Goal: Information Seeking & Learning: Find specific page/section

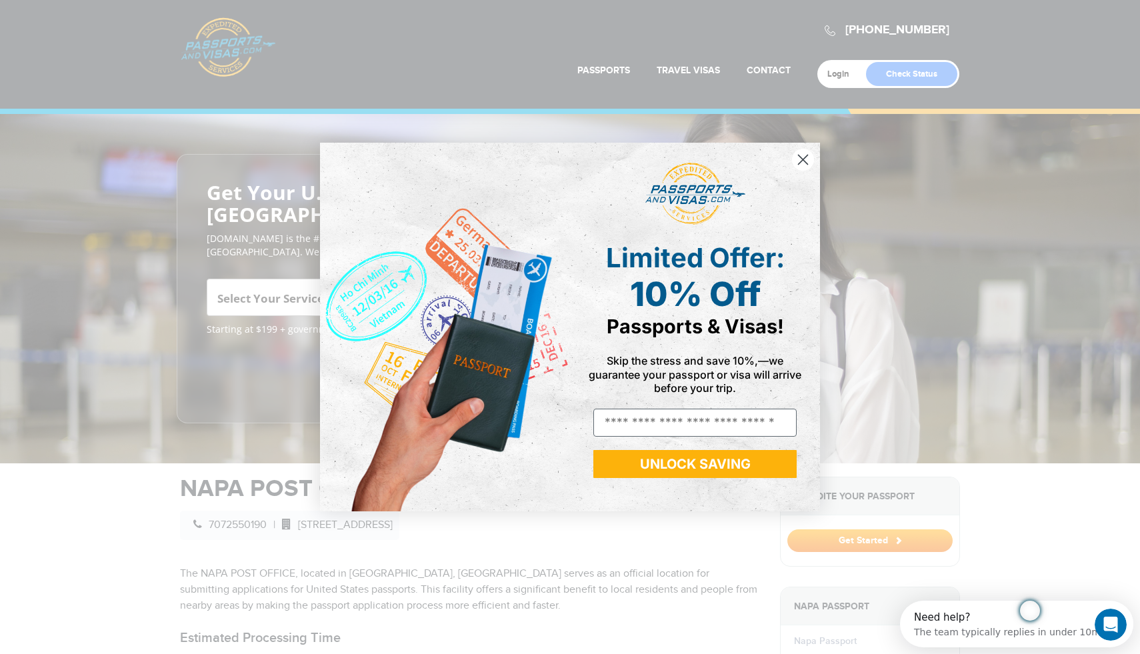
click at [796, 155] on circle "Close dialog" at bounding box center [803, 160] width 22 height 22
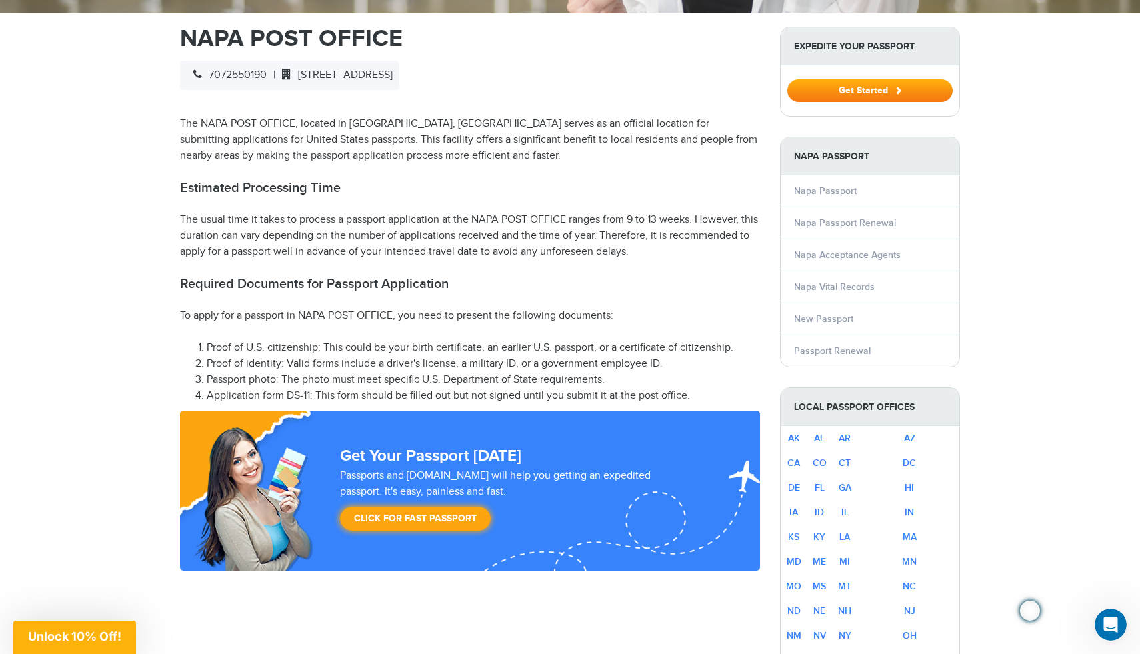
scroll to position [400, 0]
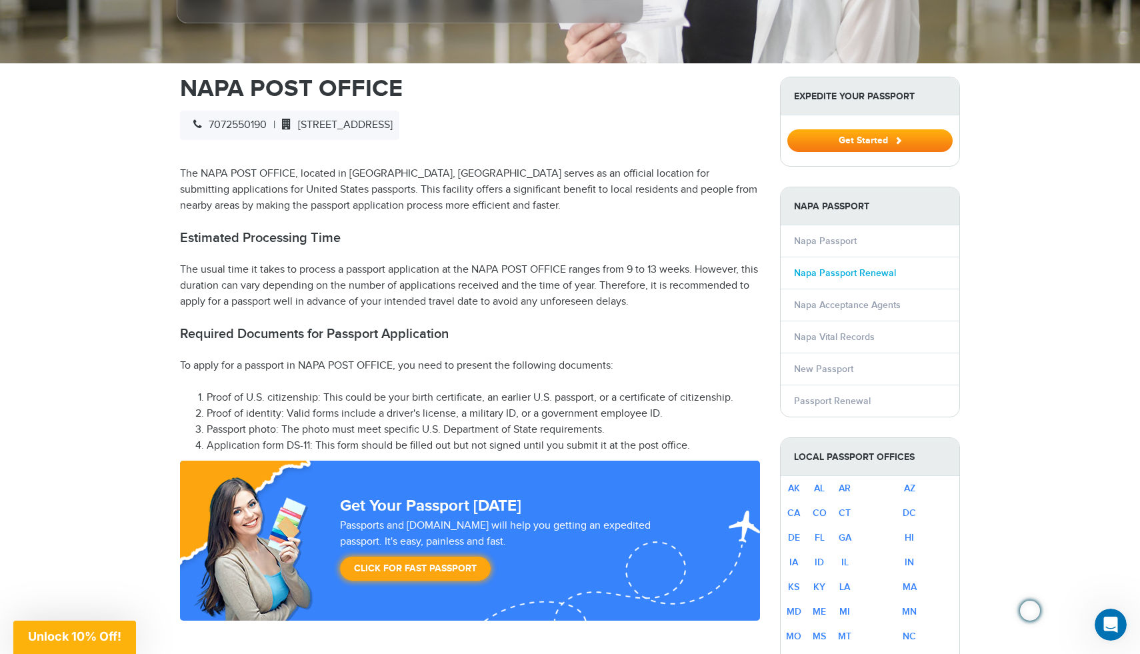
click at [841, 267] on link "Napa Passport Renewal" at bounding box center [845, 272] width 102 height 11
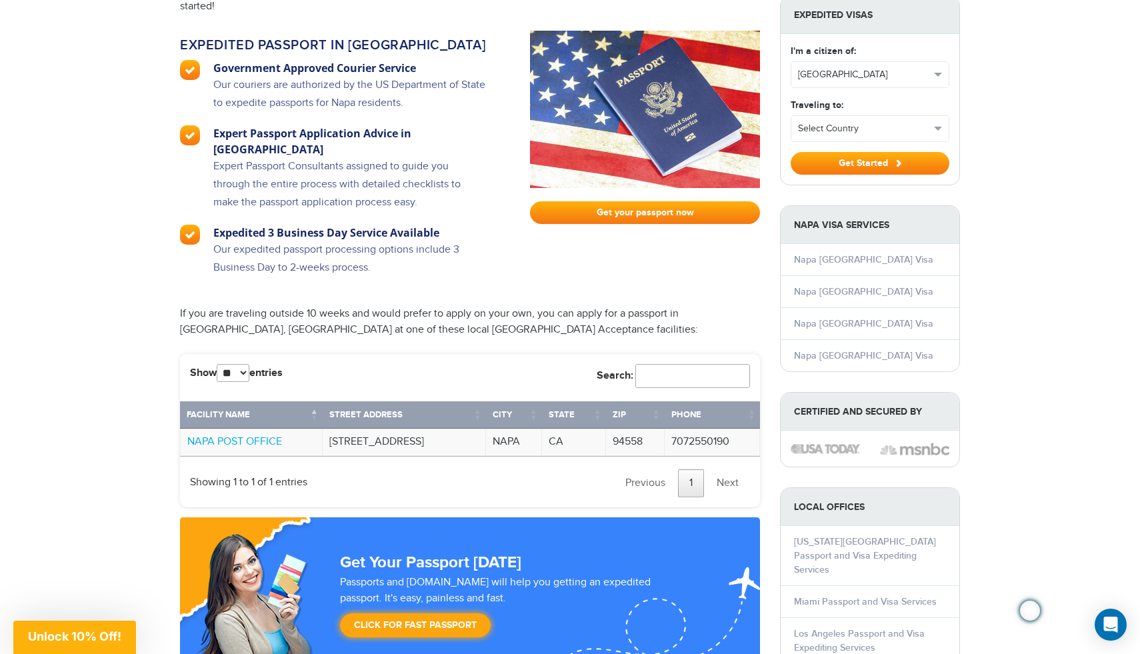
scroll to position [852, 0]
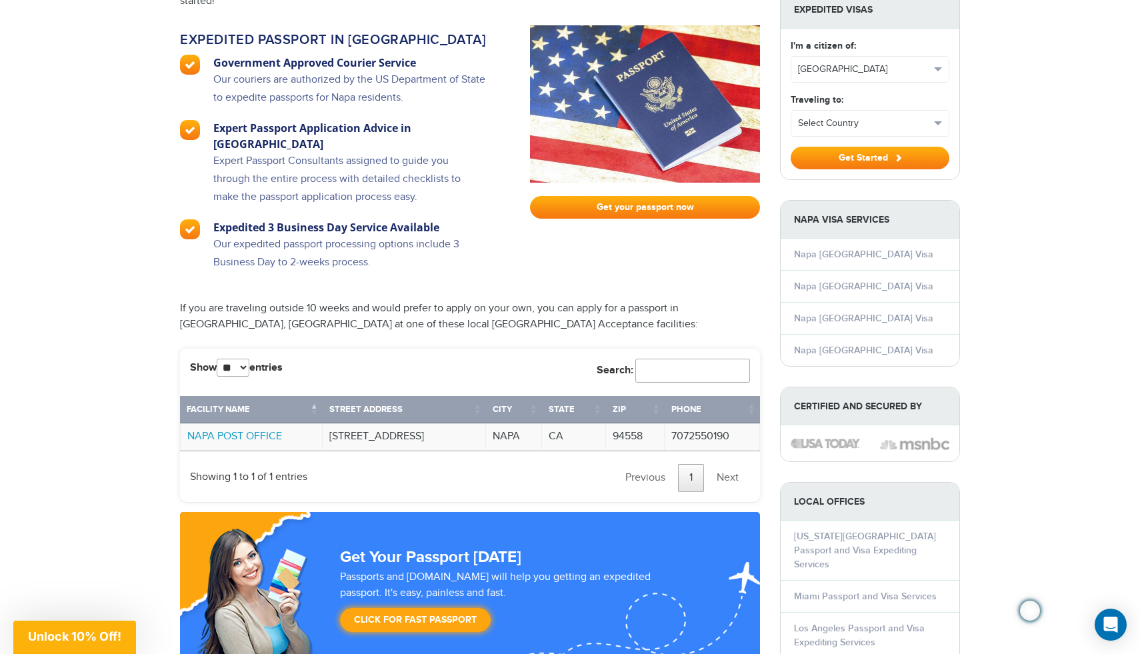
click at [254, 430] on link "NAPA POST OFFICE" at bounding box center [234, 436] width 95 height 13
